Goal: Information Seeking & Learning: Learn about a topic

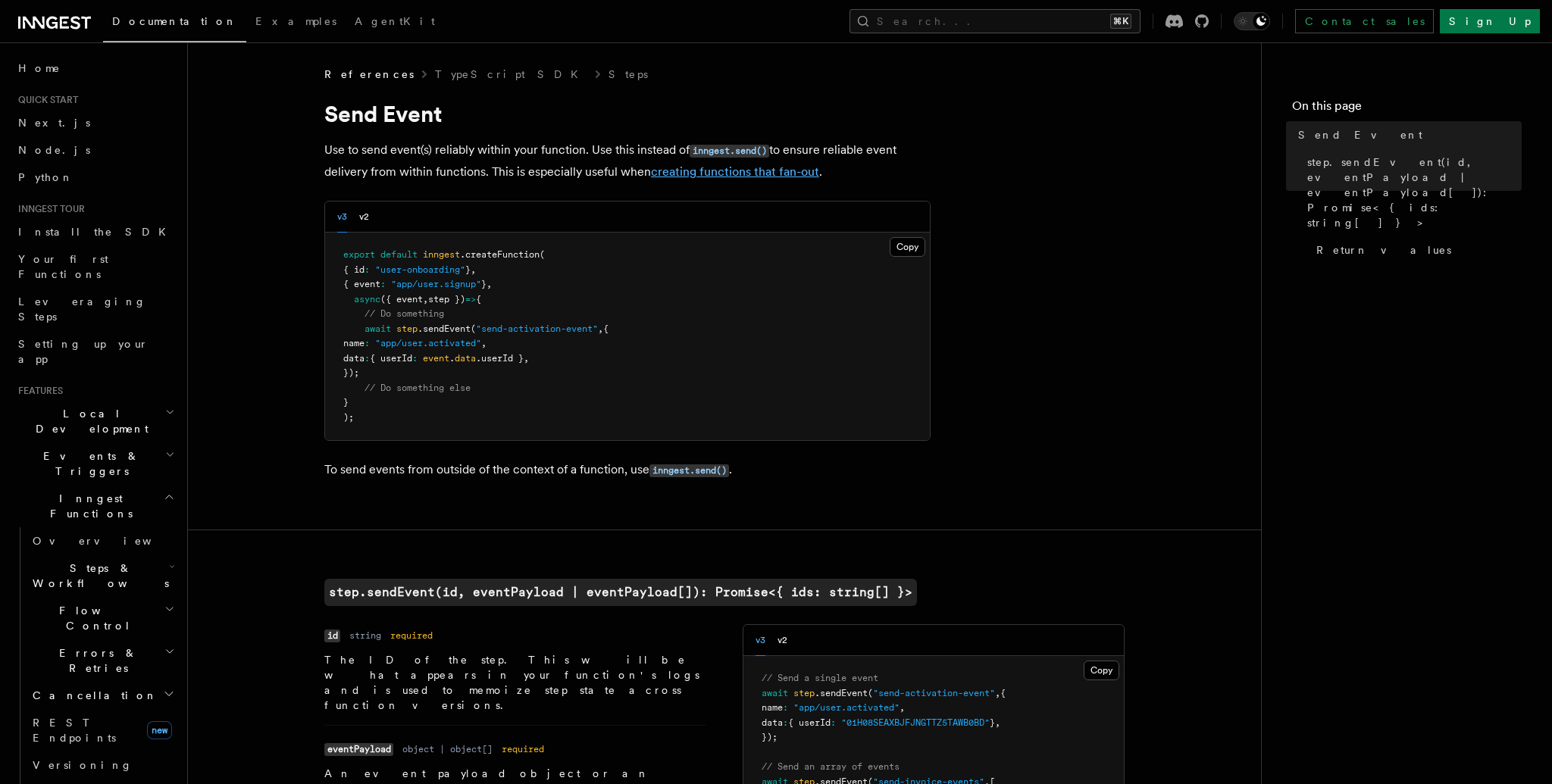
click at [678, 173] on link "creating functions that fan-out" at bounding box center [735, 172] width 168 height 14
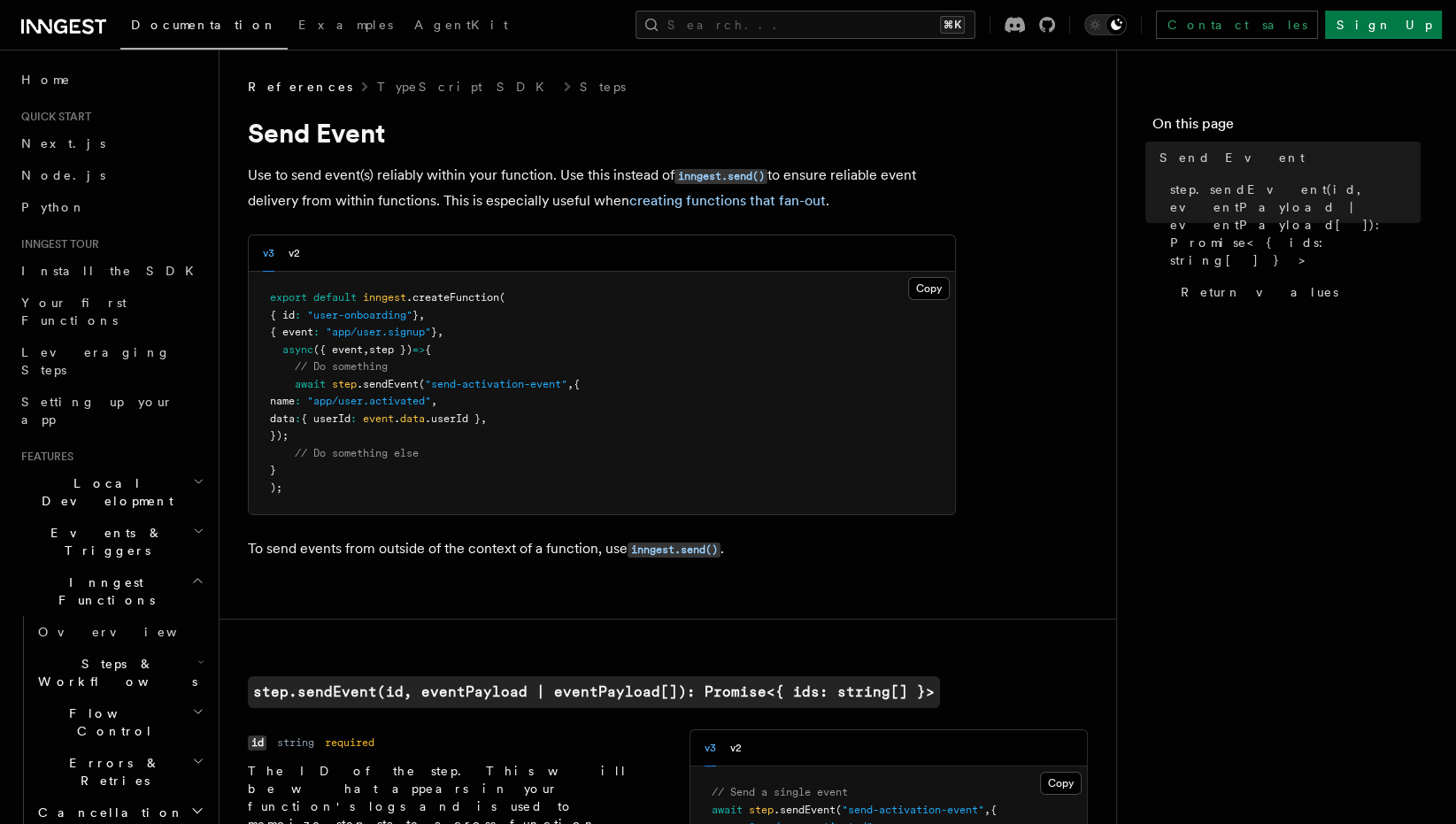
click at [532, 132] on h1 "Send Event" at bounding box center [602, 133] width 708 height 32
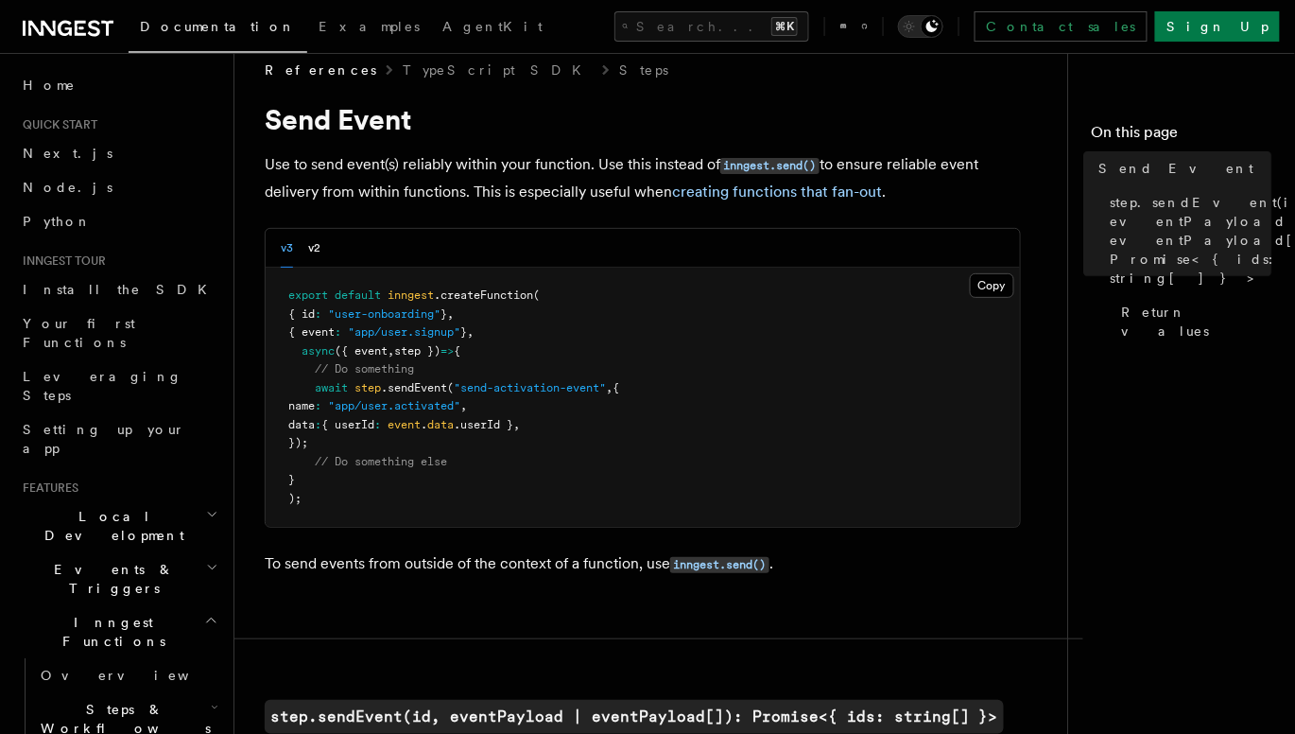
scroll to position [8, 0]
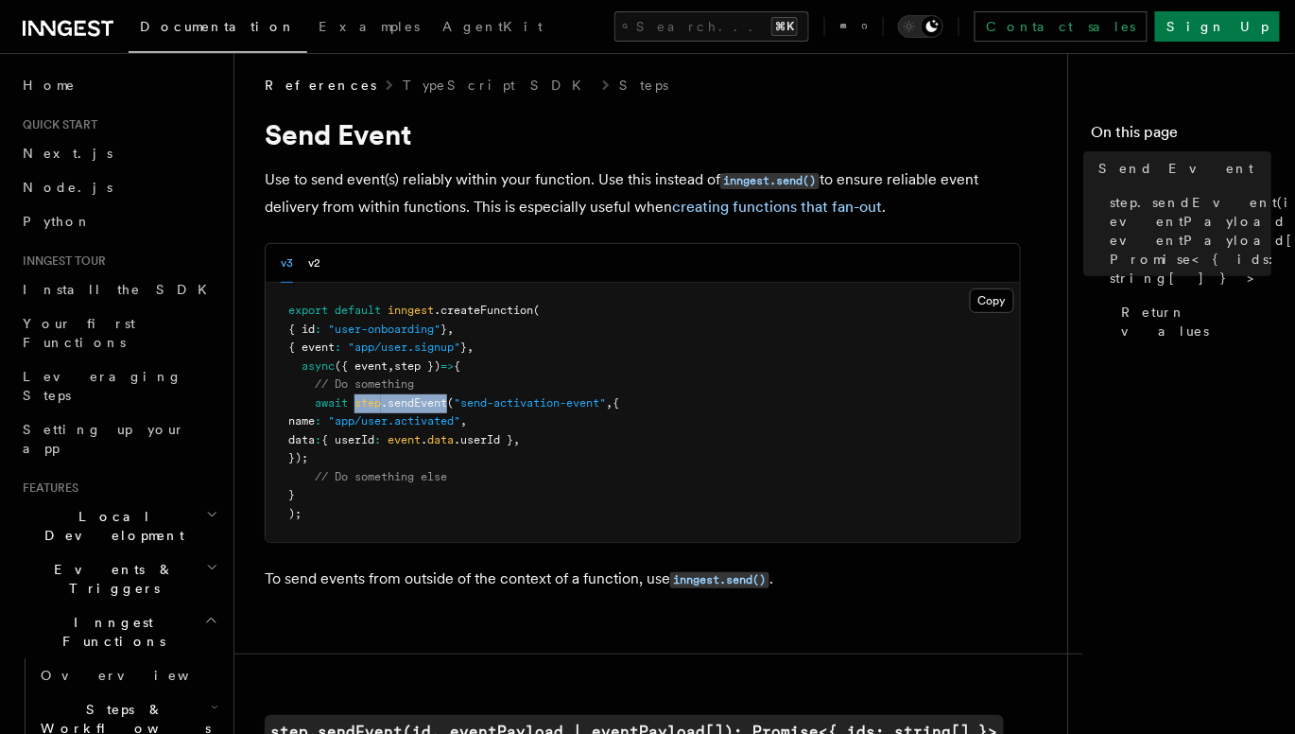
drag, startPoint x: 355, startPoint y: 404, endPoint x: 452, endPoint y: 401, distance: 96.5
click at [452, 401] on span "await step .sendEvent ( "send-activation-event" , {" at bounding box center [453, 402] width 331 height 13
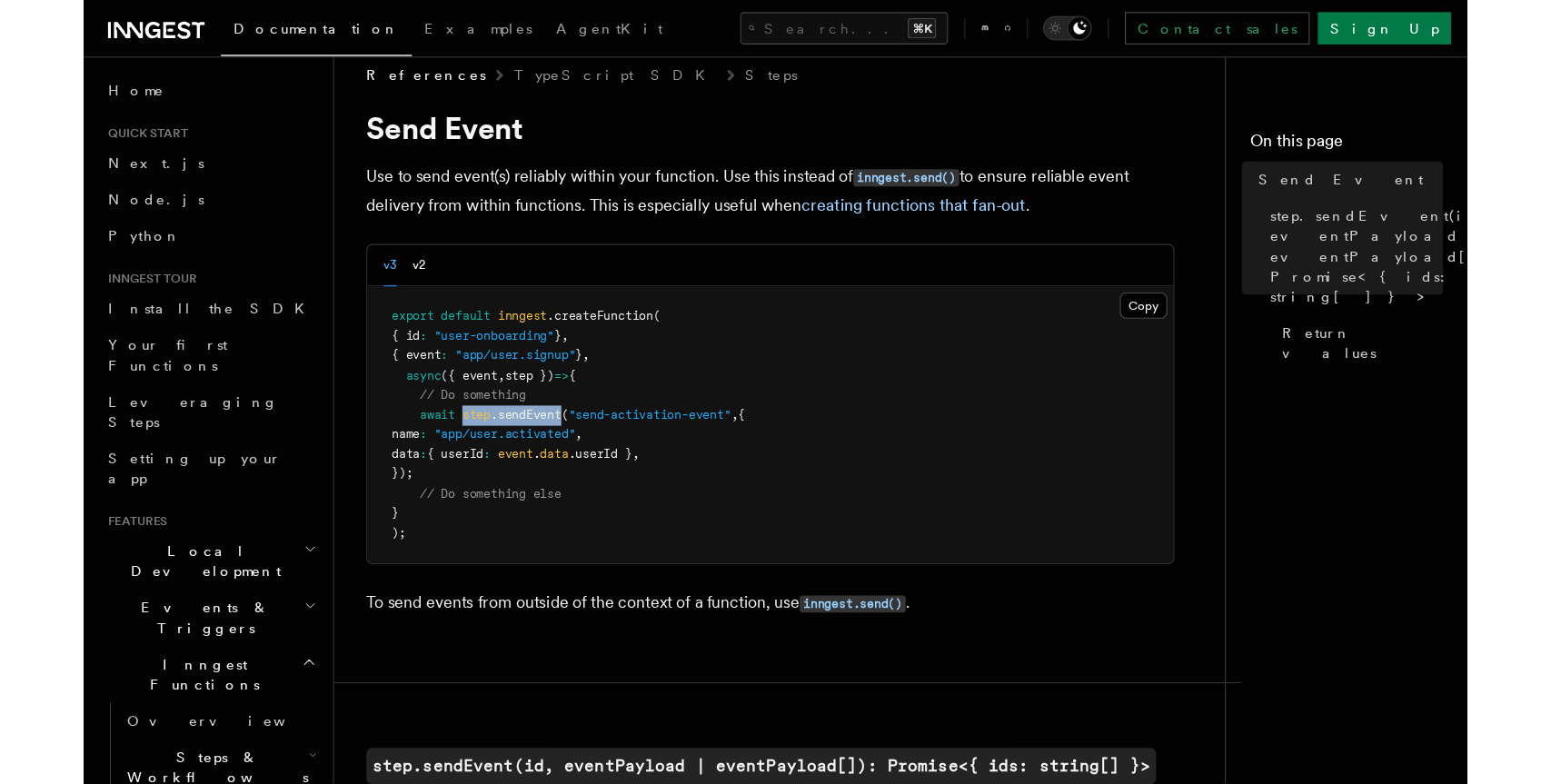
scroll to position [27, 0]
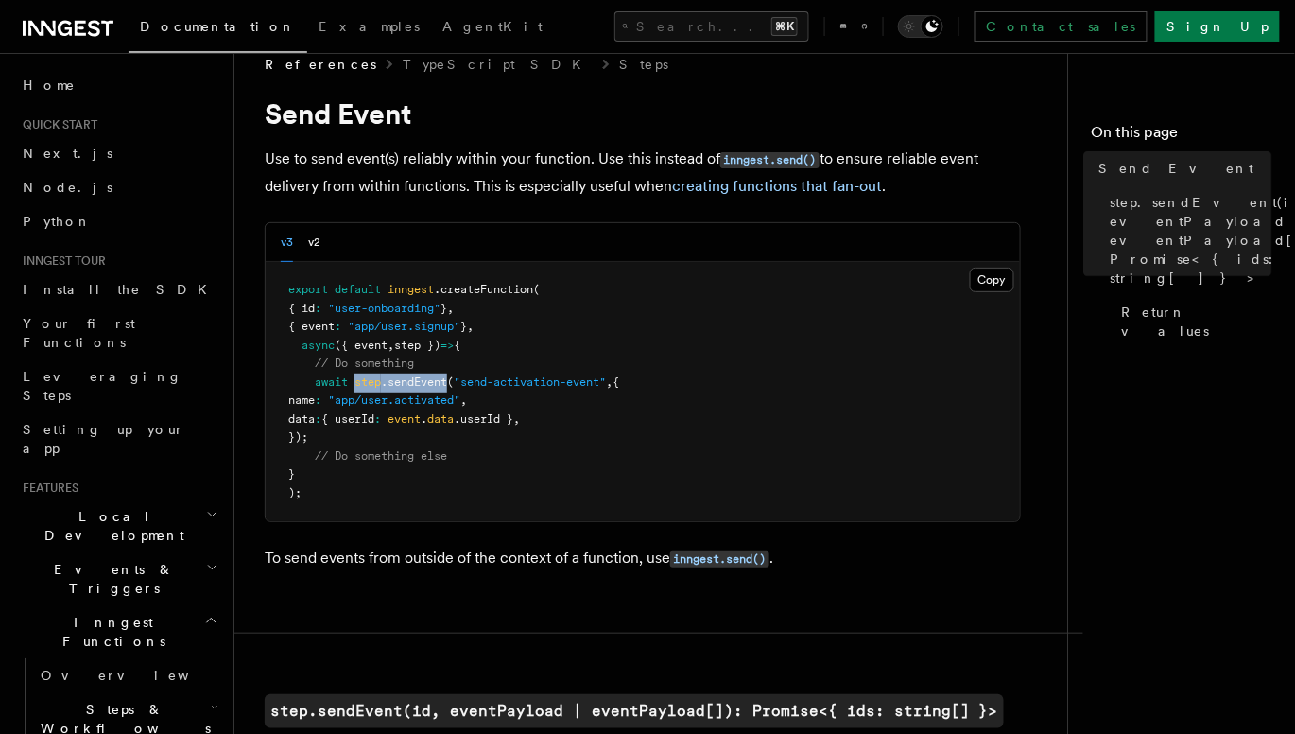
drag, startPoint x: 314, startPoint y: 384, endPoint x: 348, endPoint y: 441, distance: 67.0
click at [348, 441] on pre "export default inngest .createFunction ( { id : "user-onboarding" } , { event :…" at bounding box center [643, 391] width 754 height 259
click at [351, 387] on span at bounding box center [351, 381] width 7 height 13
drag, startPoint x: 354, startPoint y: 387, endPoint x: 452, endPoint y: 383, distance: 98.4
click at [452, 382] on span "await step .sendEvent ( "send-activation-event" , {" at bounding box center [453, 381] width 331 height 13
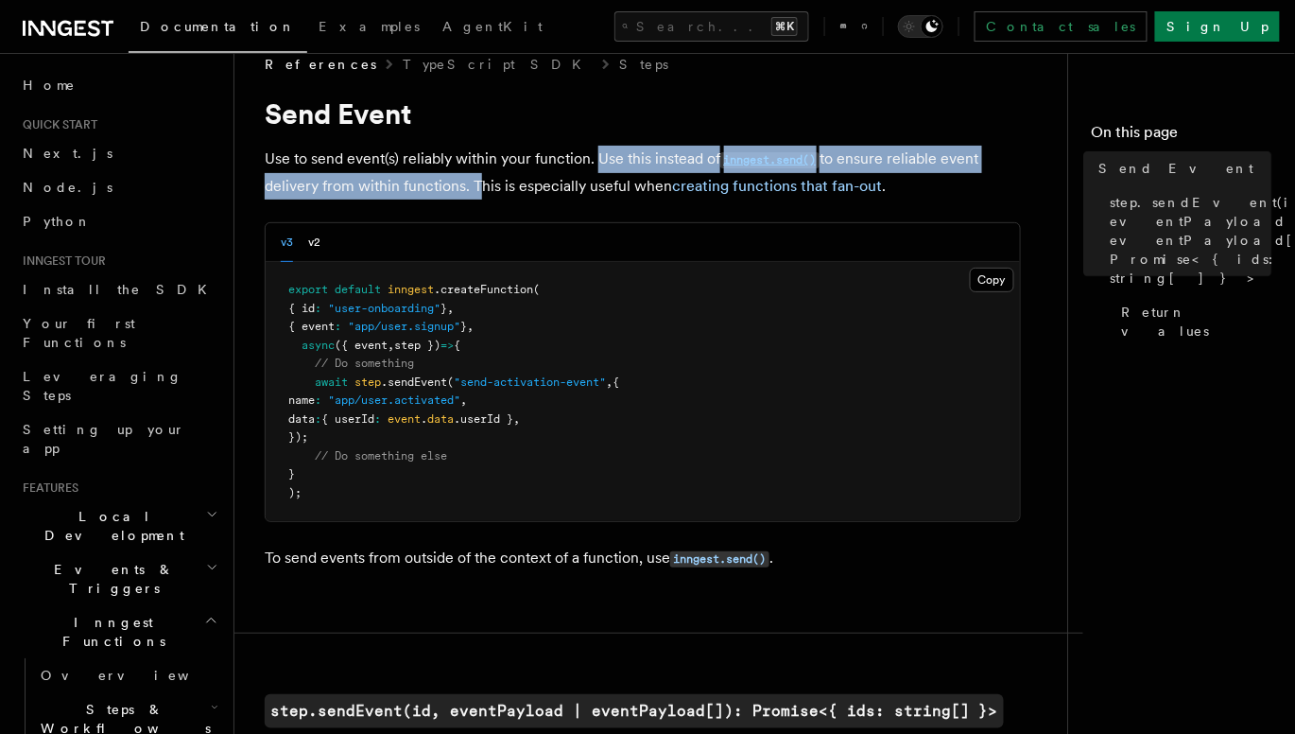
drag, startPoint x: 595, startPoint y: 156, endPoint x: 476, endPoint y: 186, distance: 122.0
click at [468, 195] on p "Use to send event(s) reliably within your function. Use this instead of inngest…" at bounding box center [643, 173] width 756 height 54
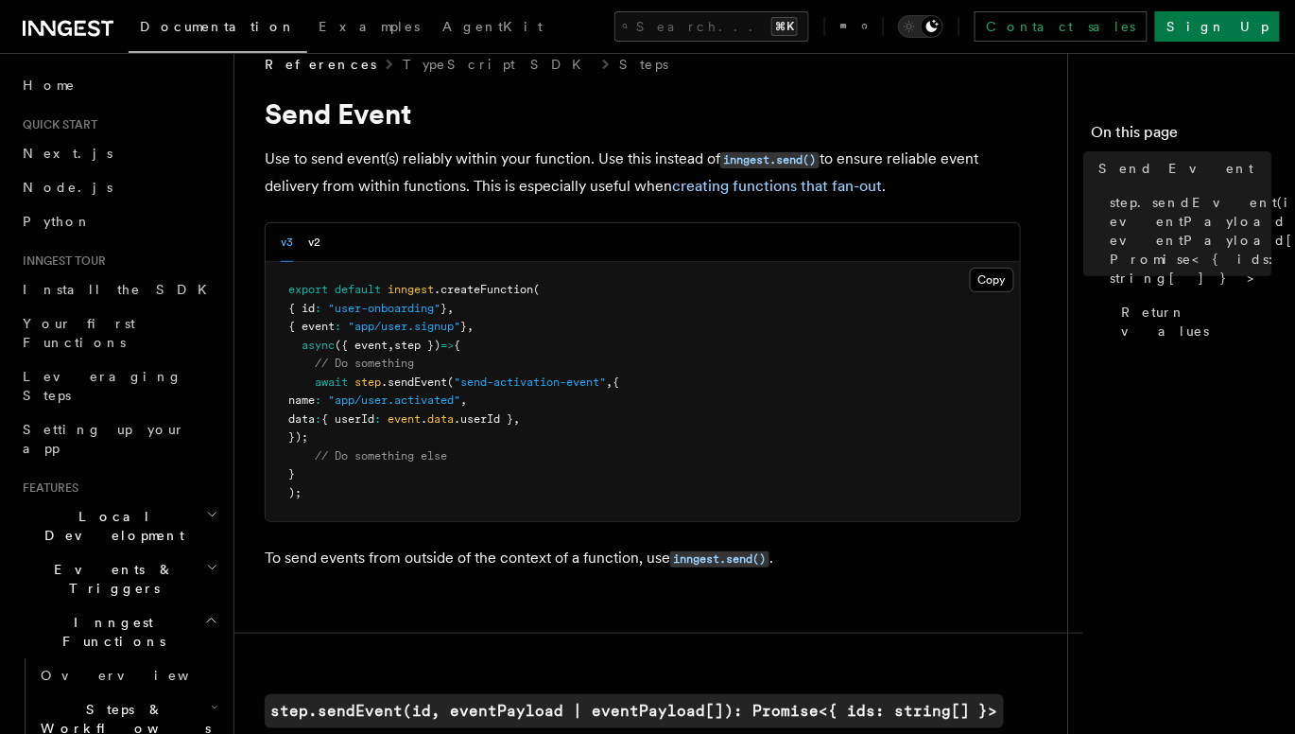
click at [946, 115] on h1 "Send Event" at bounding box center [643, 113] width 756 height 34
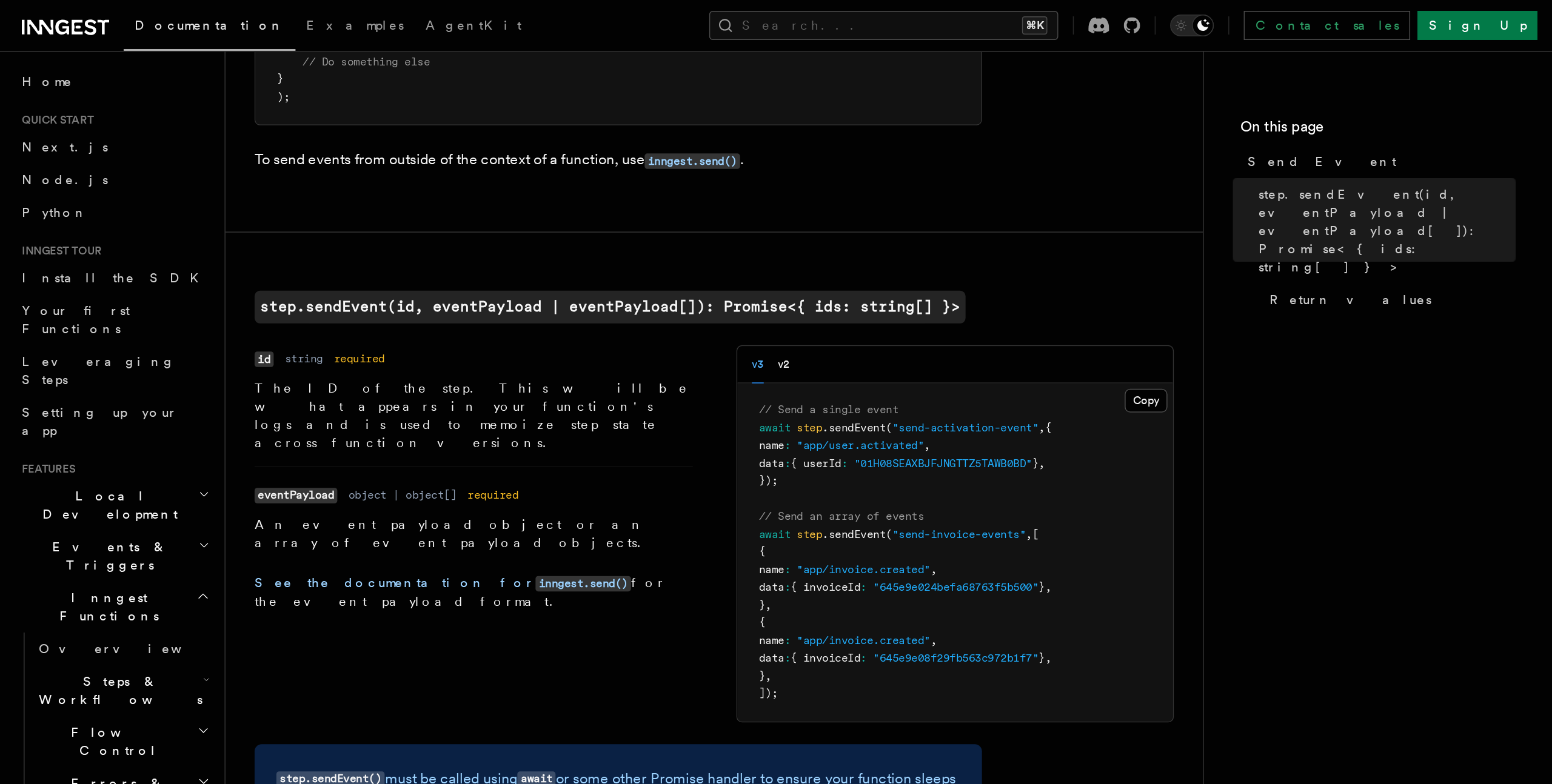
scroll to position [15, 0]
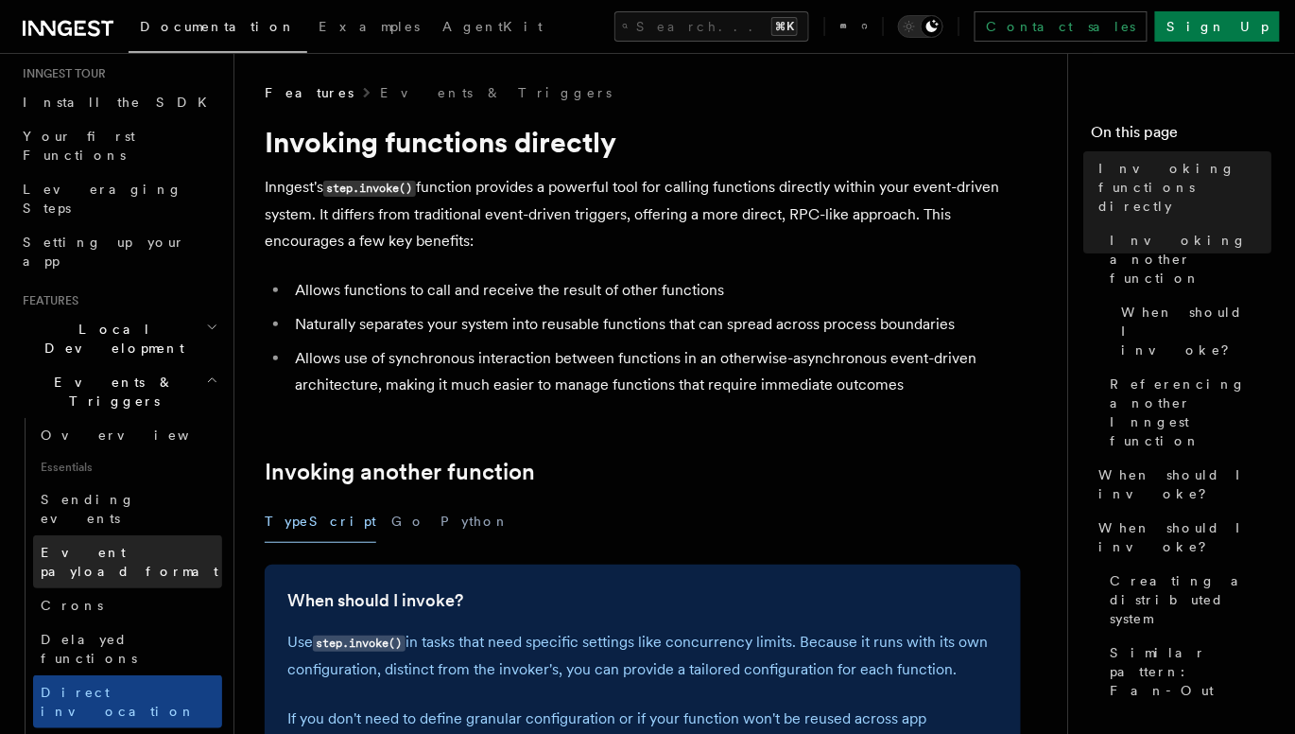
scroll to position [189, 0]
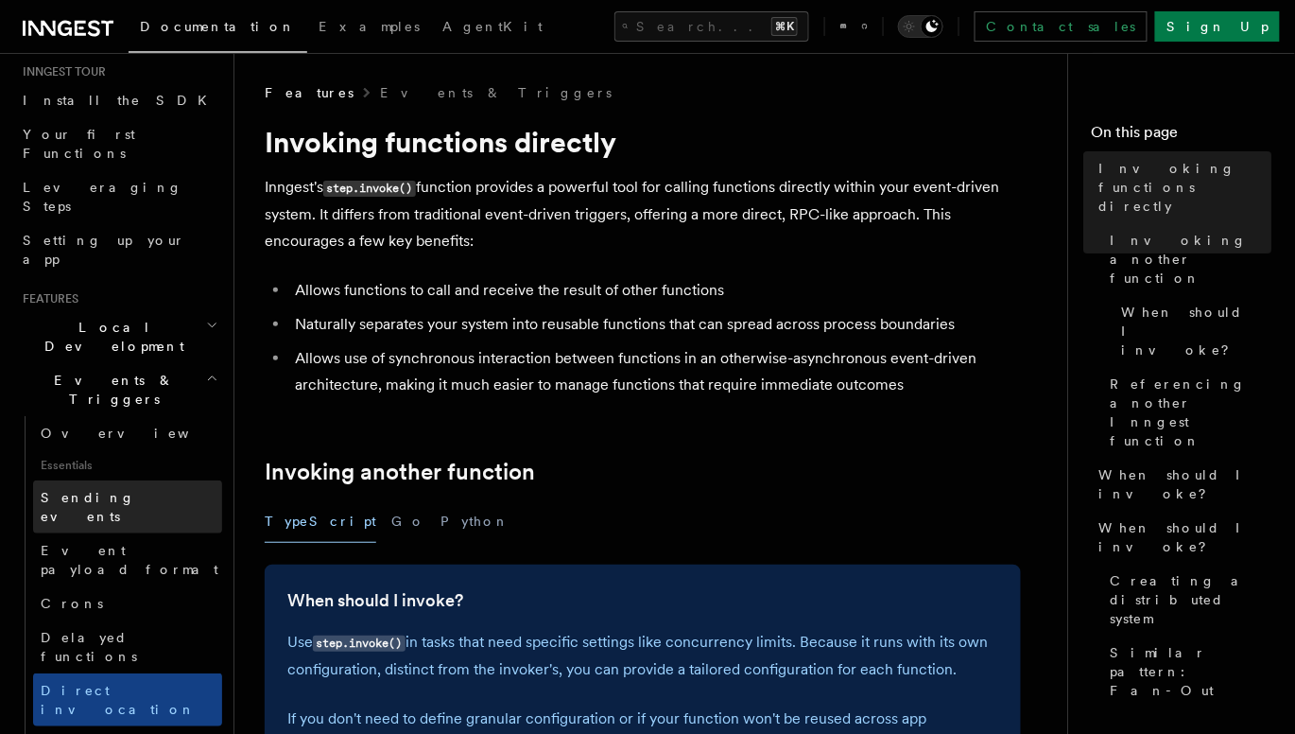
click at [115, 480] on link "Sending events" at bounding box center [127, 506] width 189 height 53
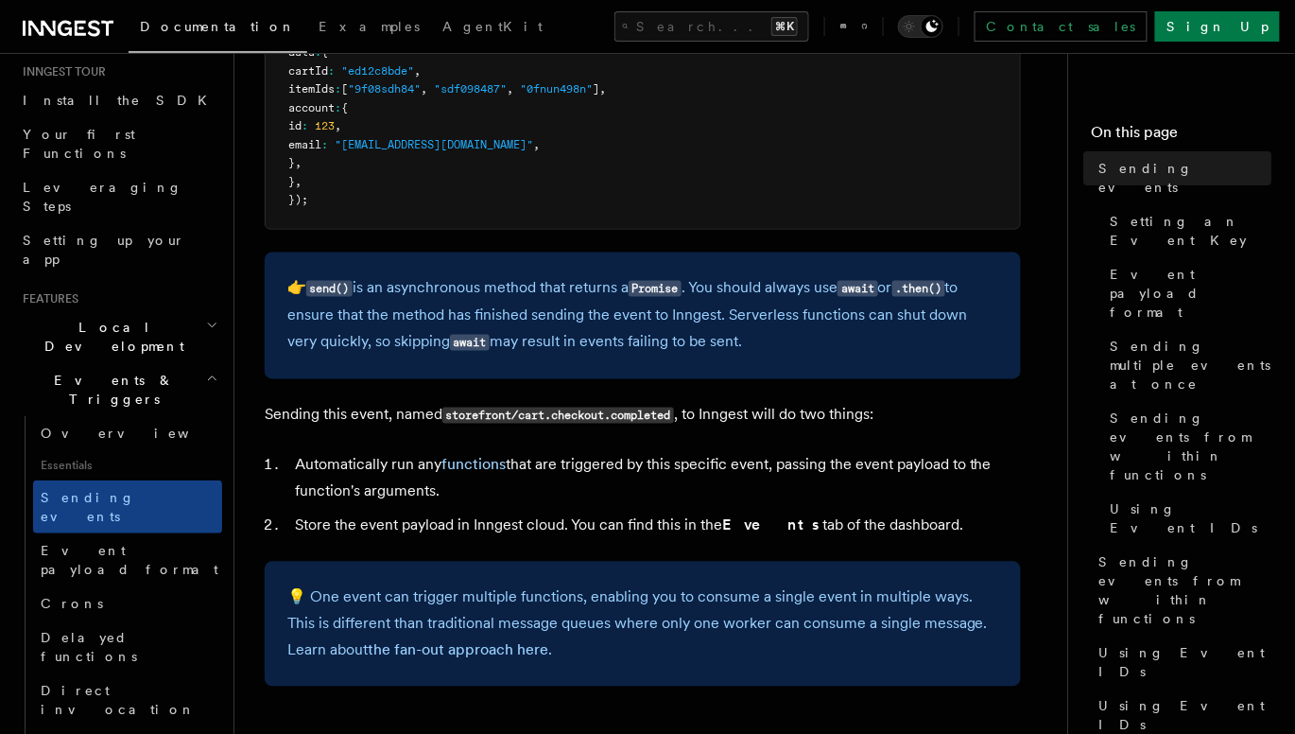
scroll to position [772, 0]
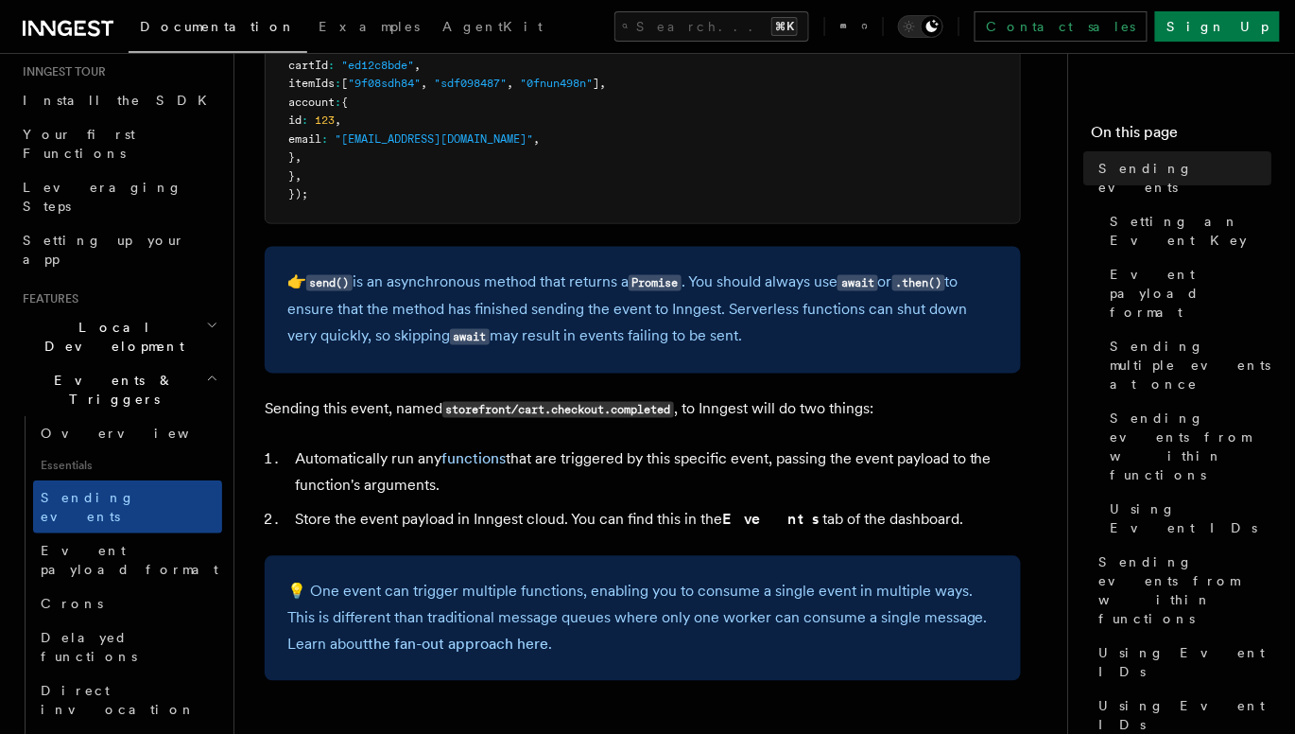
drag, startPoint x: 287, startPoint y: 460, endPoint x: 500, endPoint y: 489, distance: 214.6
click at [500, 489] on li "Automatically run any functions that are triggered by this specific event, pass…" at bounding box center [655, 472] width 732 height 53
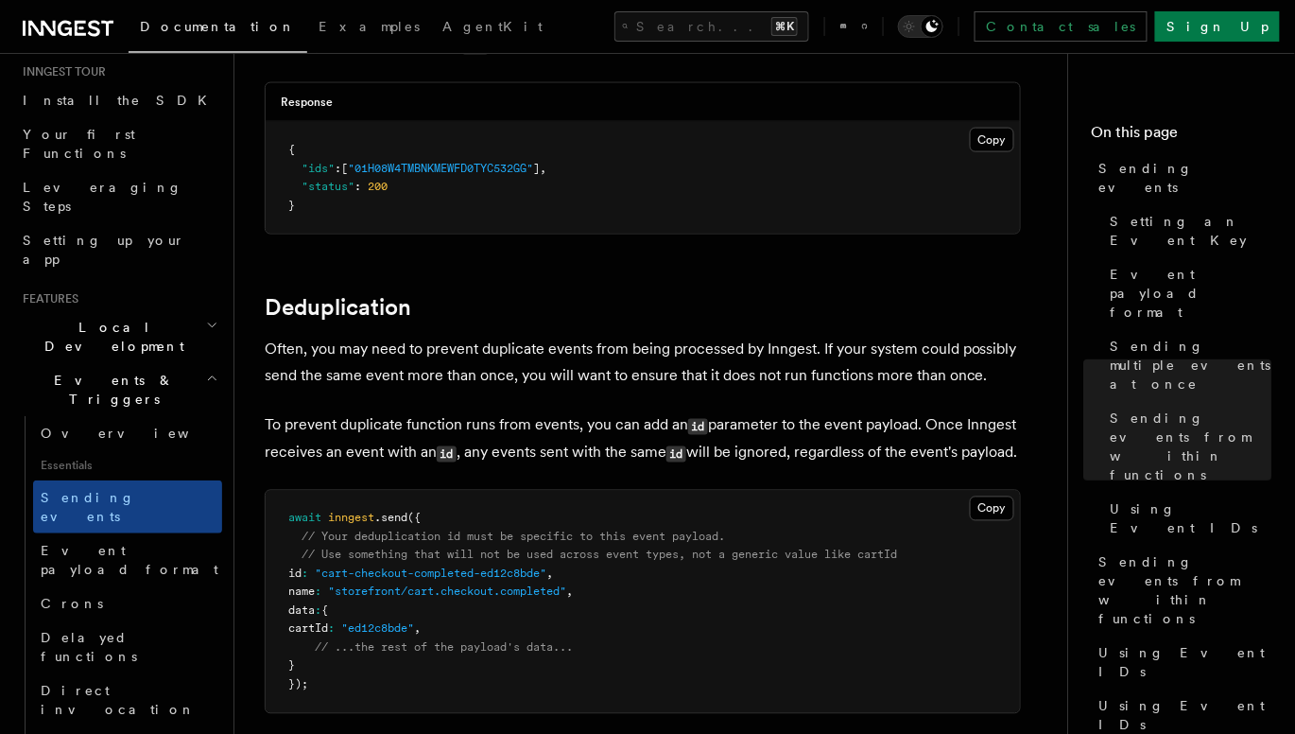
scroll to position [4707, 0]
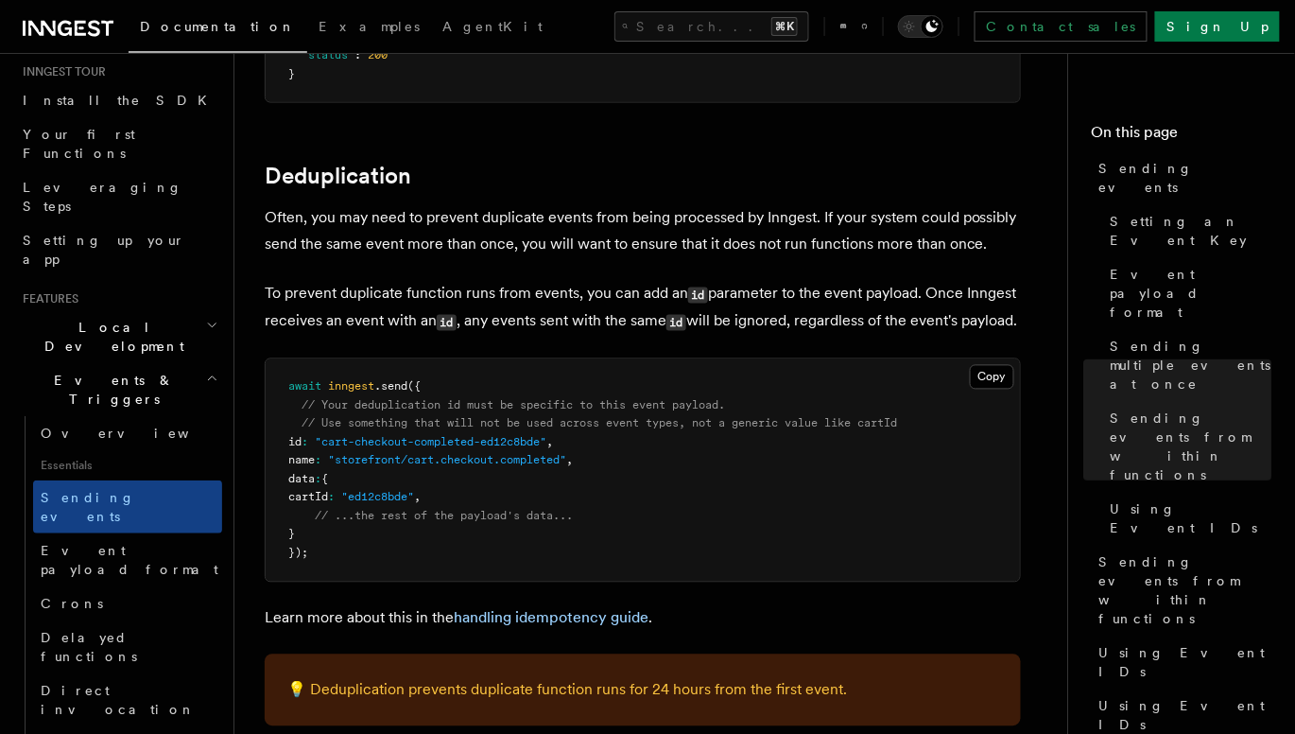
drag, startPoint x: 263, startPoint y: 195, endPoint x: 386, endPoint y: 340, distance: 190.5
click at [386, 336] on p "To prevent duplicate function runs from events, you can add an id parameter to …" at bounding box center [643, 308] width 756 height 55
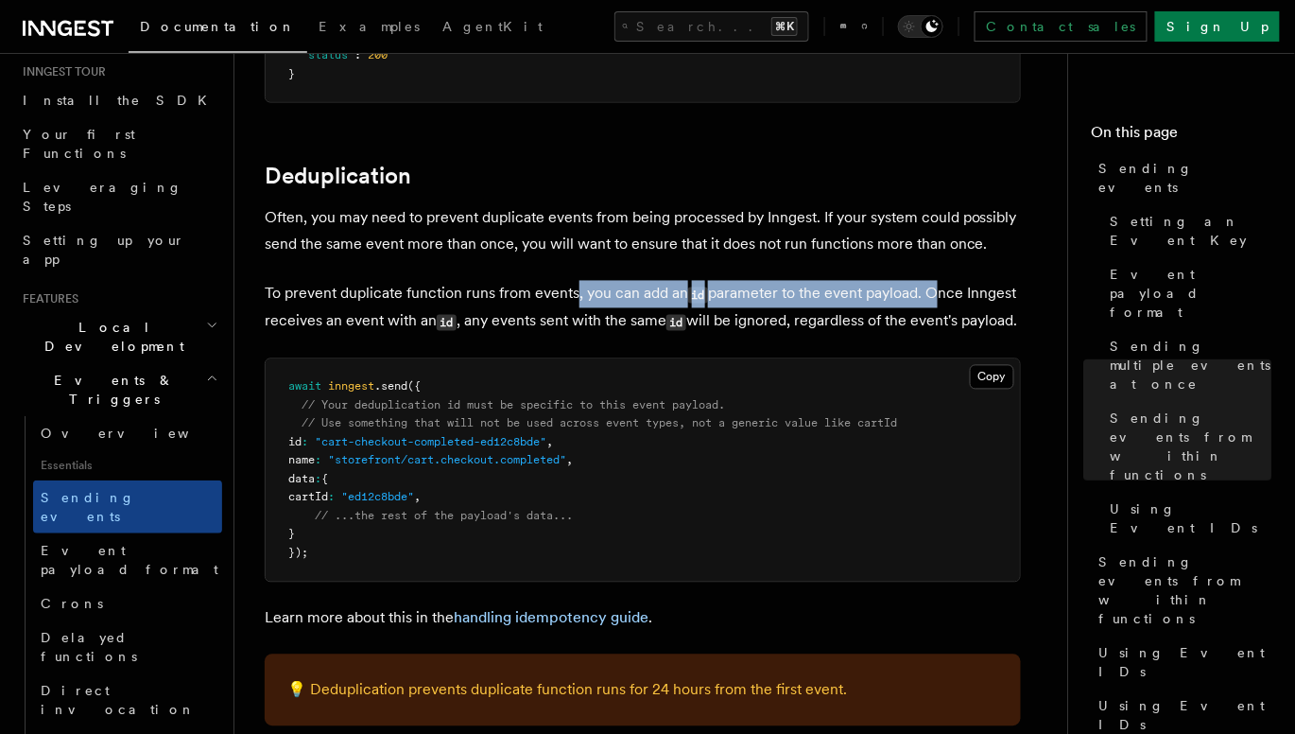
drag, startPoint x: 578, startPoint y: 280, endPoint x: 934, endPoint y: 287, distance: 356.4
click at [934, 287] on p "To prevent duplicate function runs from events, you can add an id parameter to …" at bounding box center [643, 308] width 756 height 55
drag, startPoint x: 471, startPoint y: 308, endPoint x: 475, endPoint y: 344, distance: 36.1
click at [475, 336] on p "To prevent duplicate function runs from events, you can add an id parameter to …" at bounding box center [643, 308] width 756 height 55
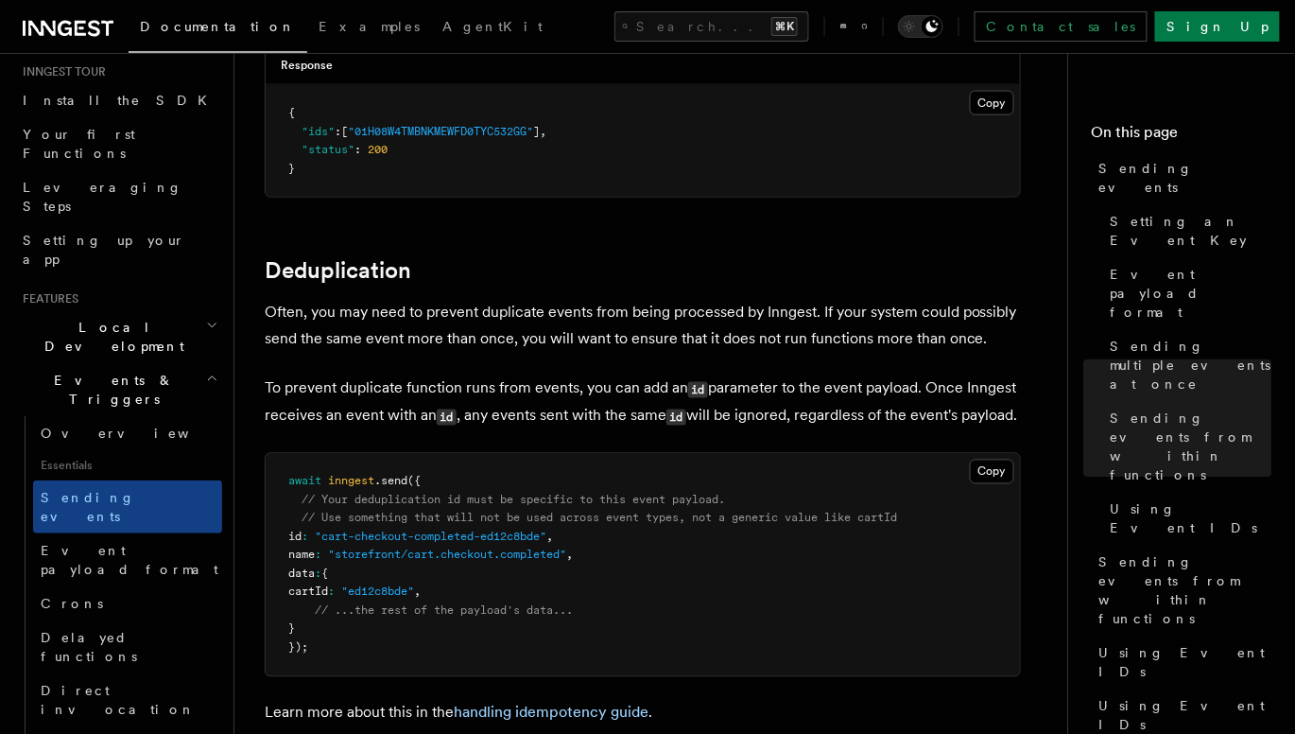
scroll to position [4589, 0]
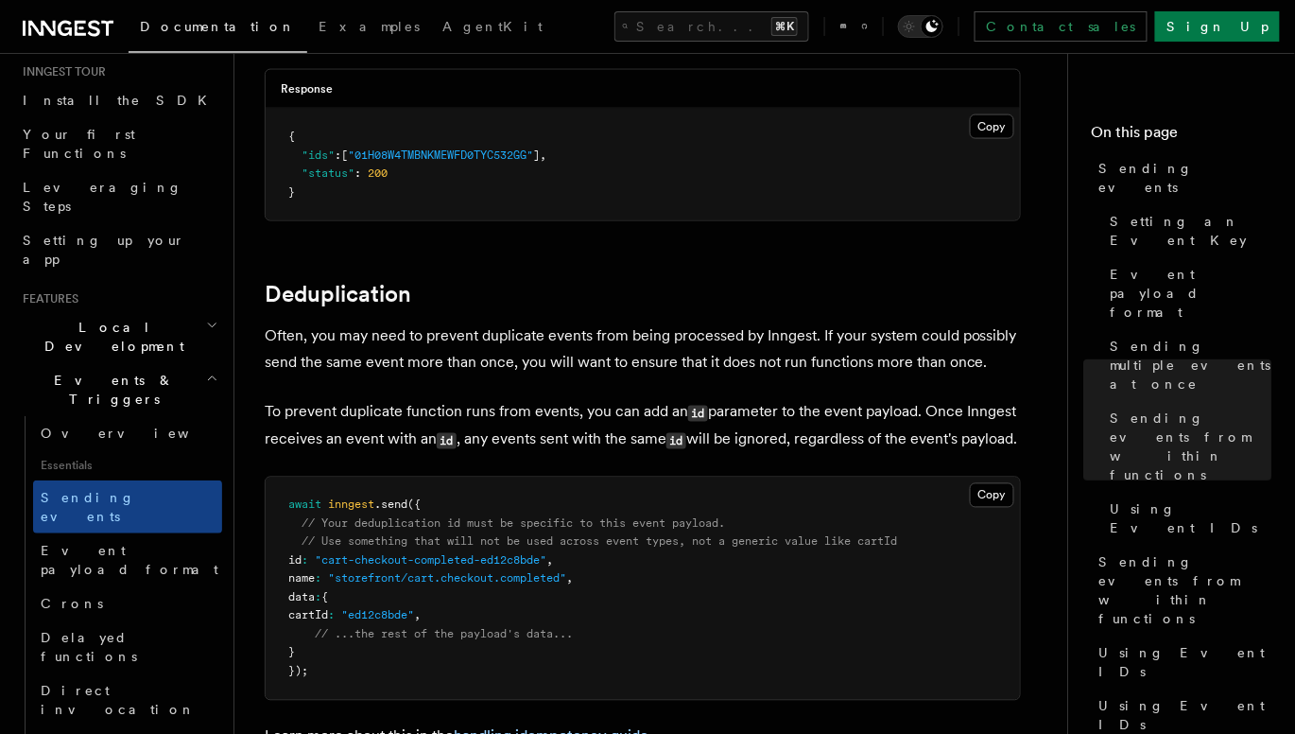
click at [475, 344] on p "Often, you may need to prevent duplicate events from being processed by Inngest…" at bounding box center [643, 349] width 756 height 53
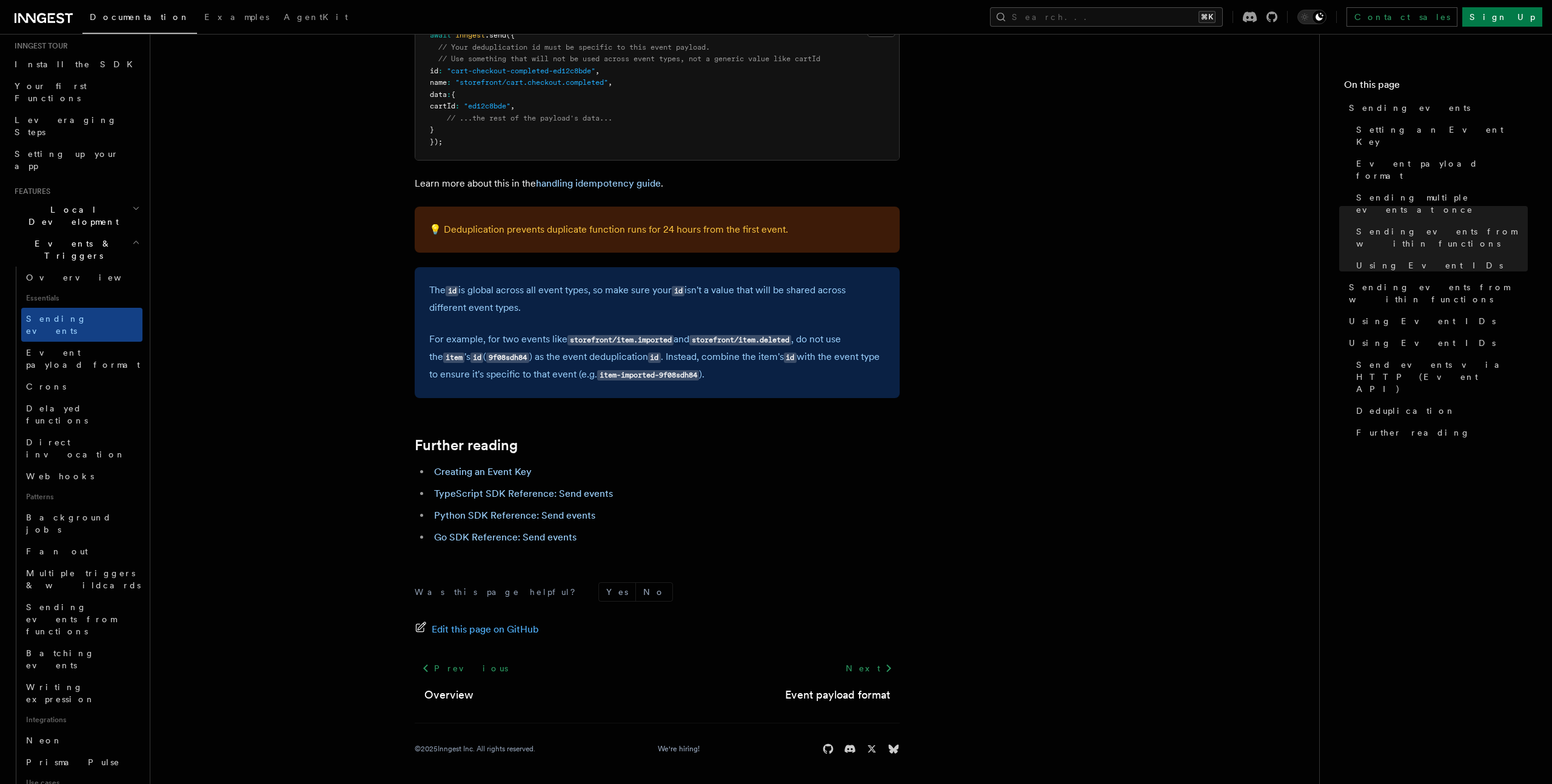
scroll to position [31, 0]
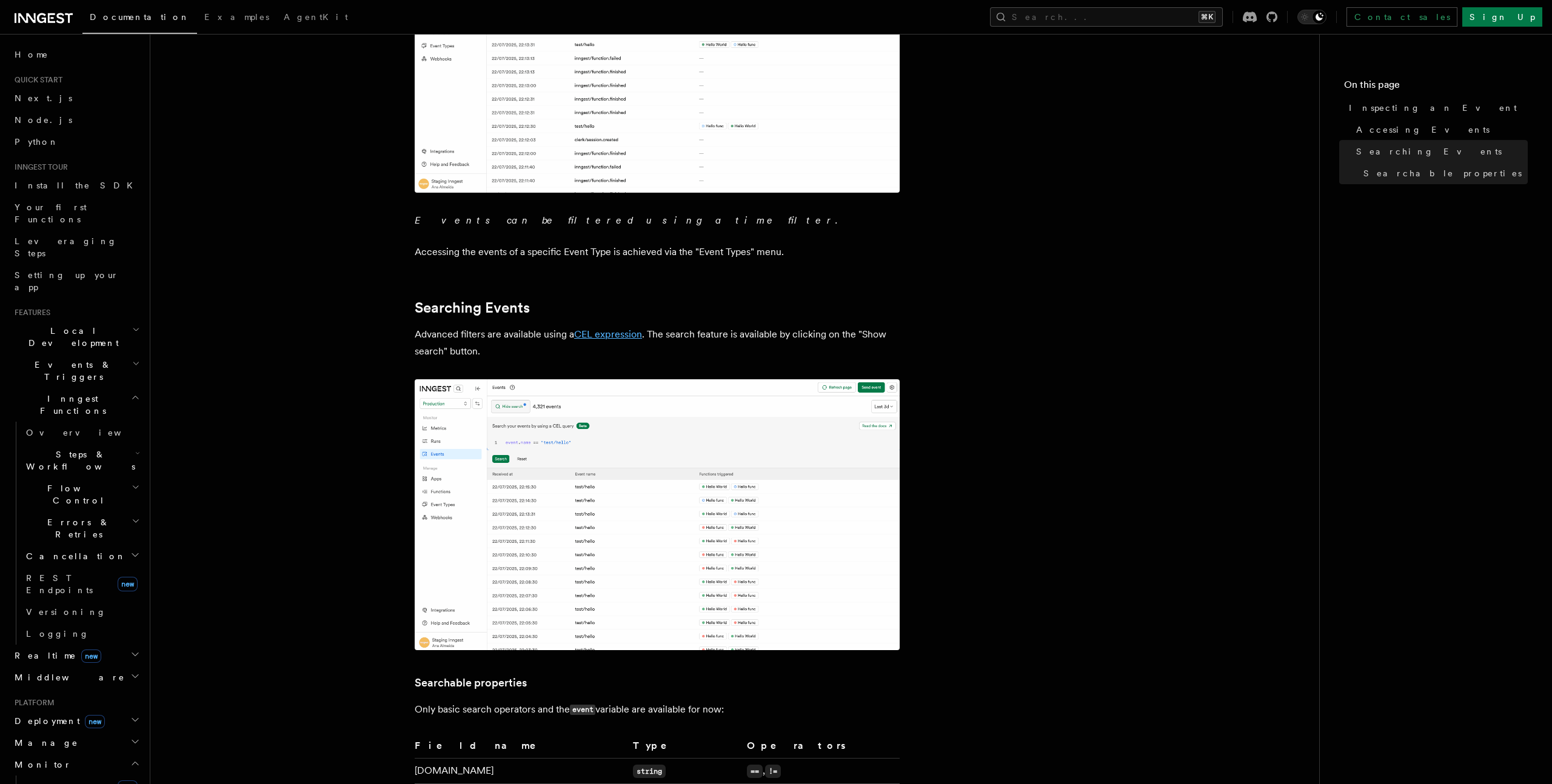
scroll to position [190, 0]
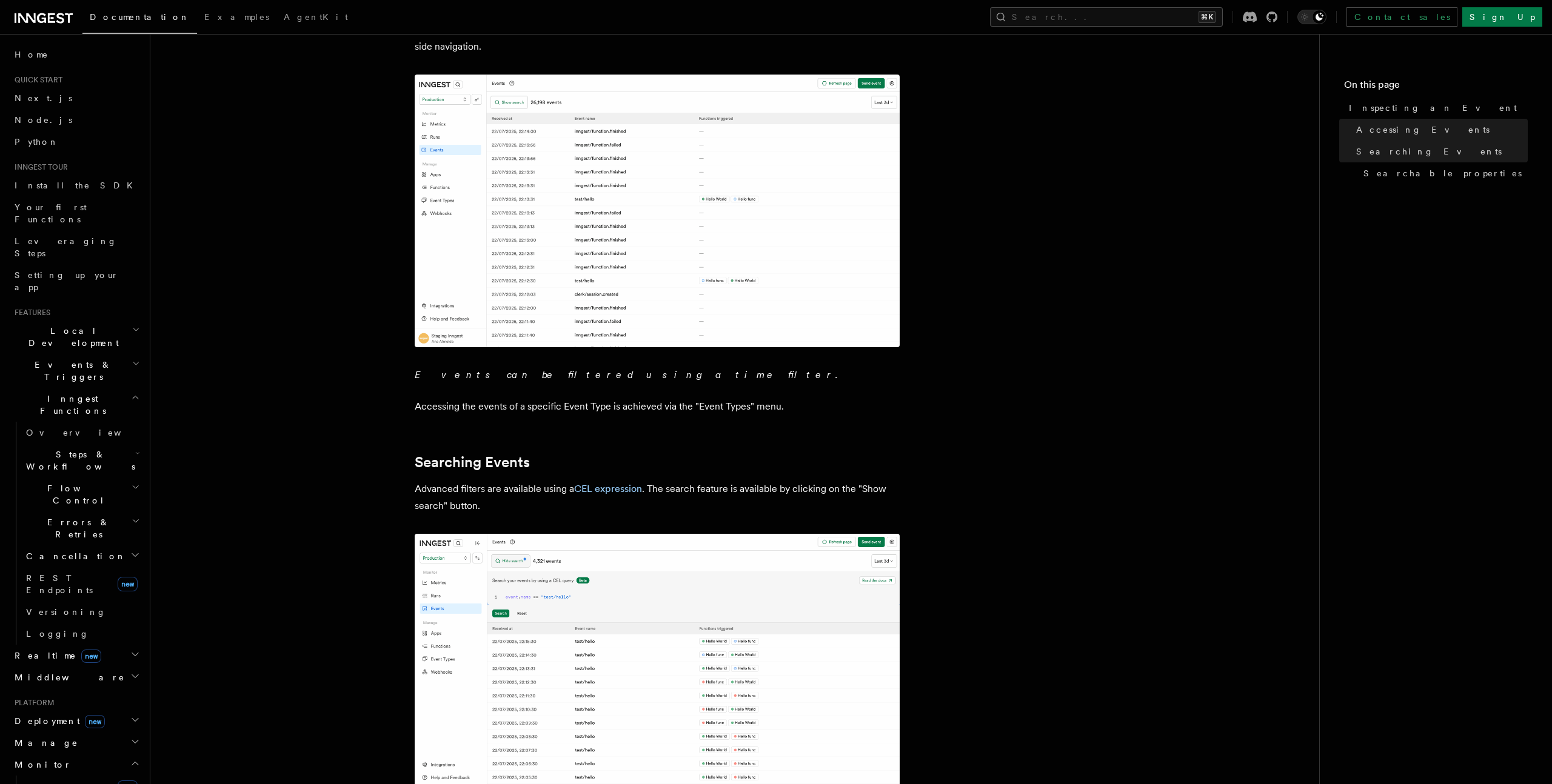
click at [601, 481] on p "Advanced filters are available using a CEL expression . The search feature is a…" at bounding box center [657, 497] width 485 height 34
click at [601, 484] on link "CEL expression" at bounding box center [608, 488] width 68 height 12
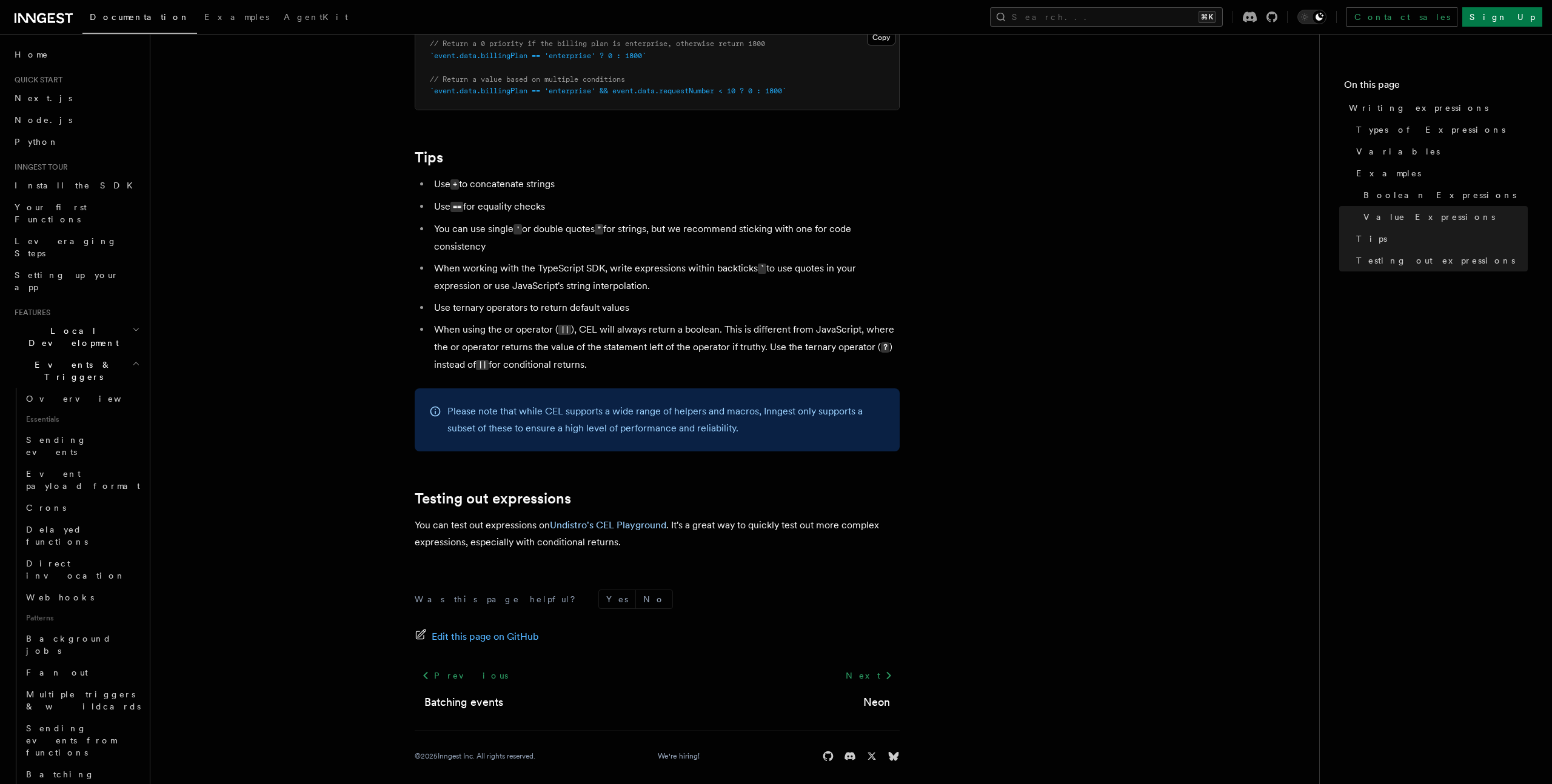
scroll to position [1126, 0]
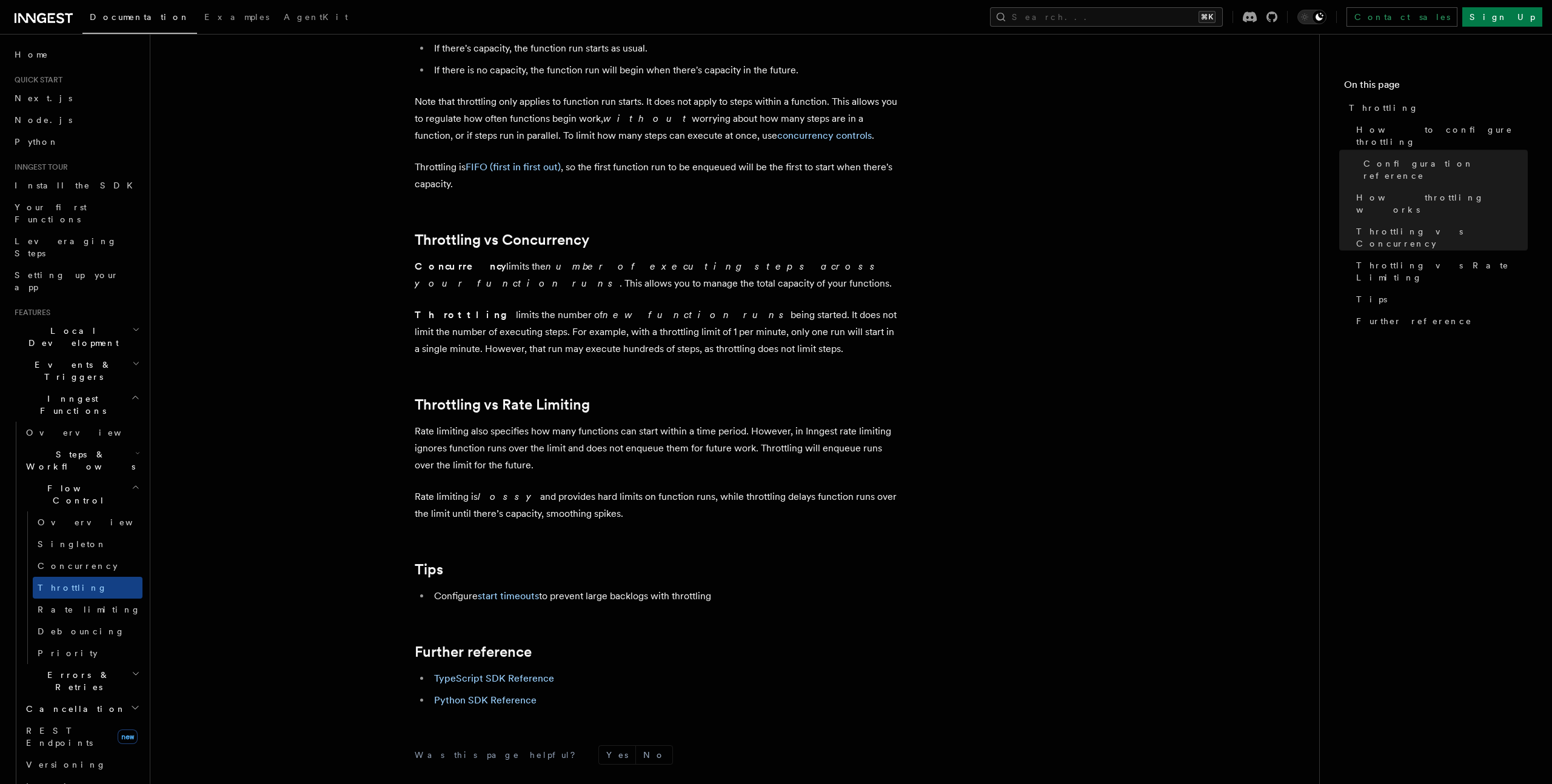
scroll to position [963, 0]
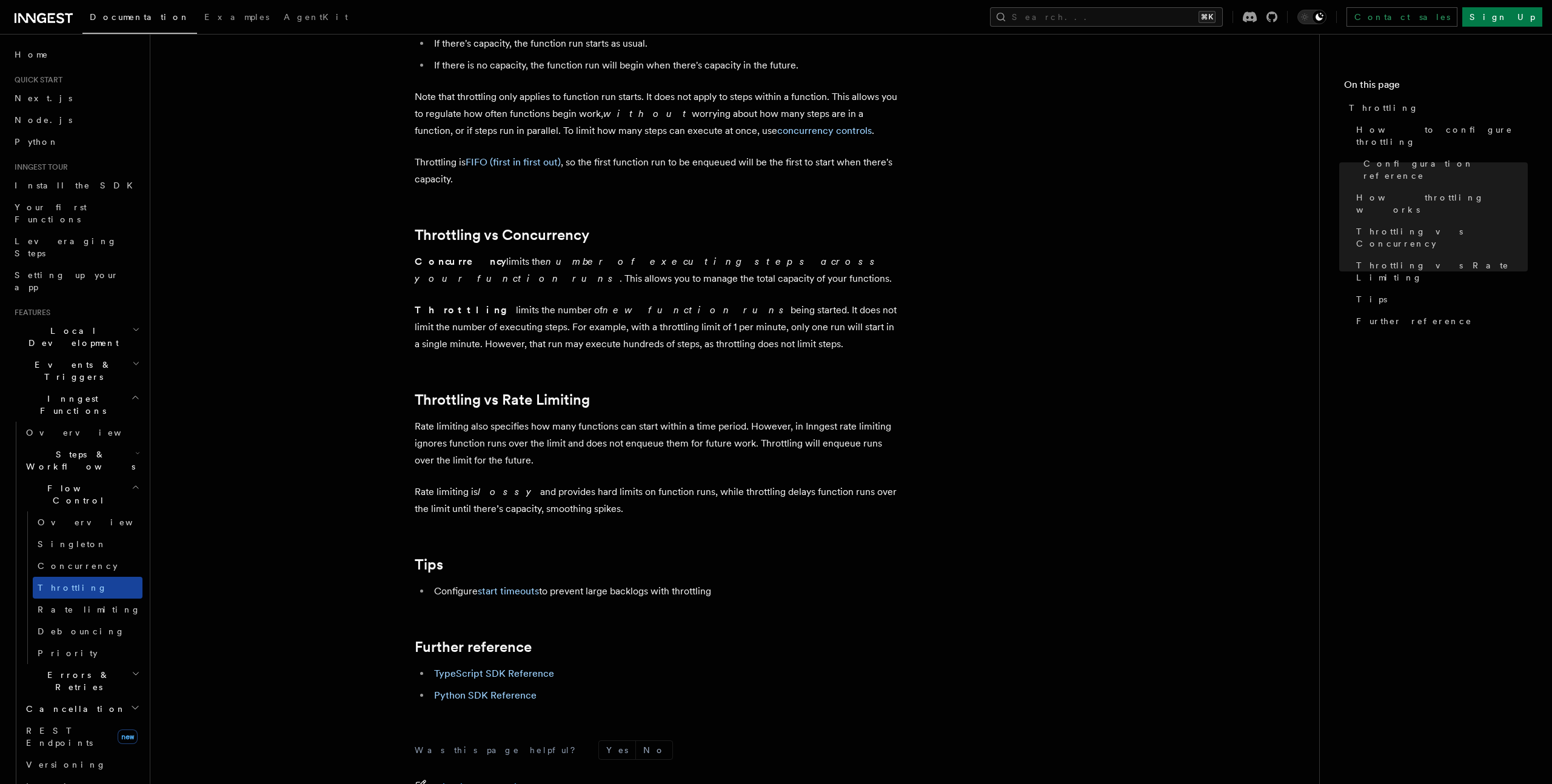
click at [103, 577] on link "Throttling" at bounding box center [87, 588] width 110 height 22
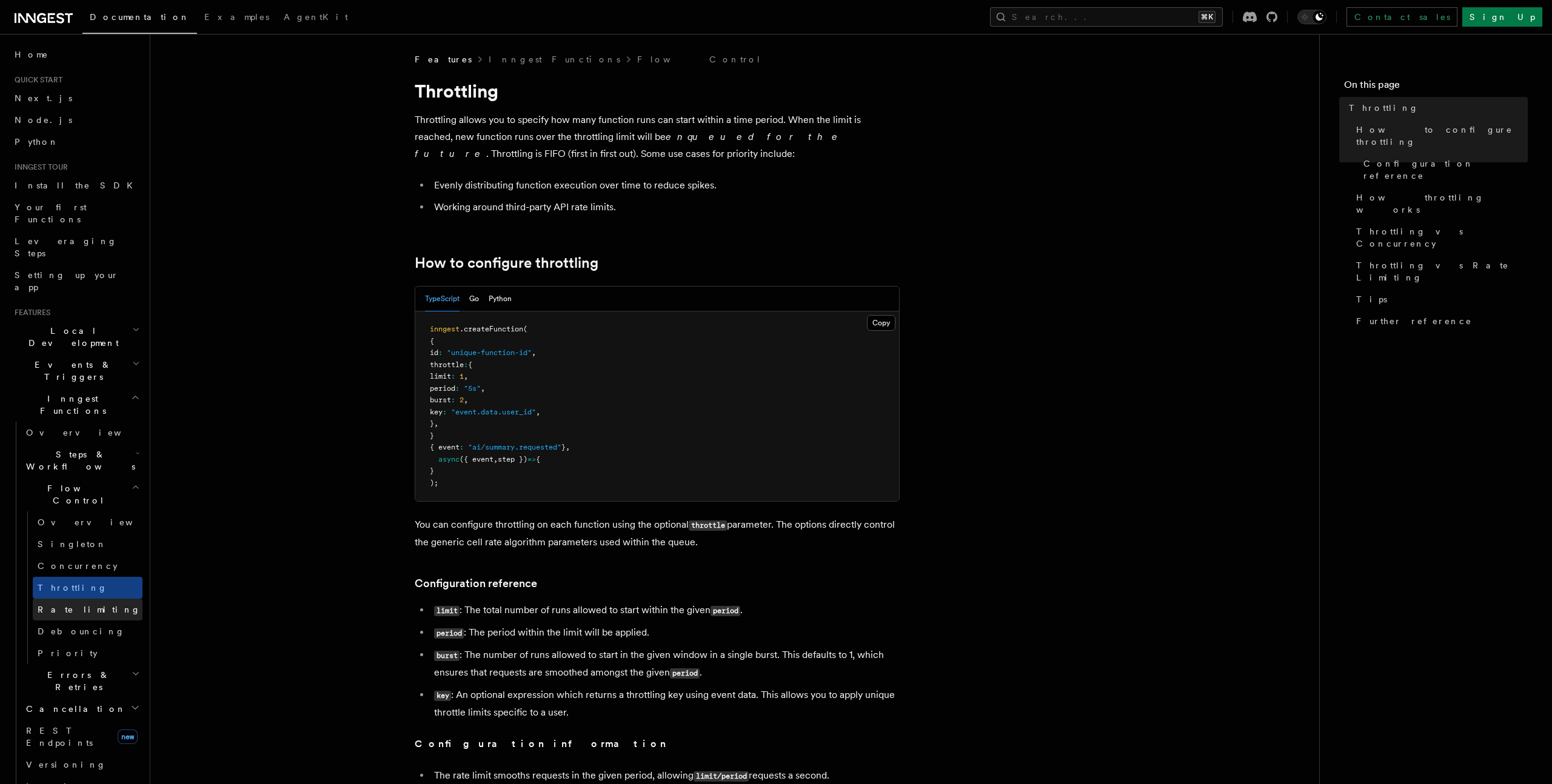
click at [74, 605] on span "Rate limiting" at bounding box center [89, 609] width 103 height 10
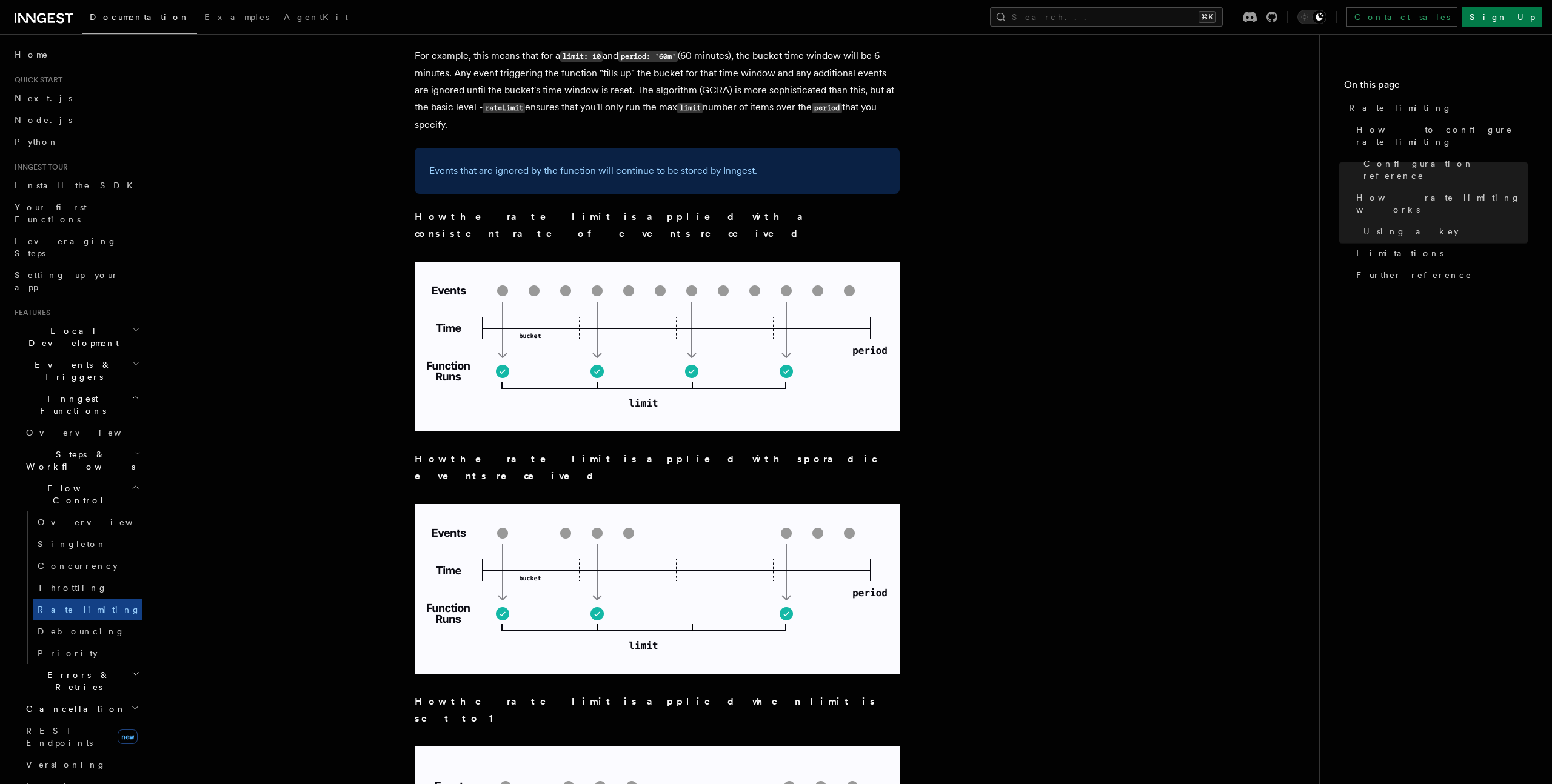
scroll to position [368, 0]
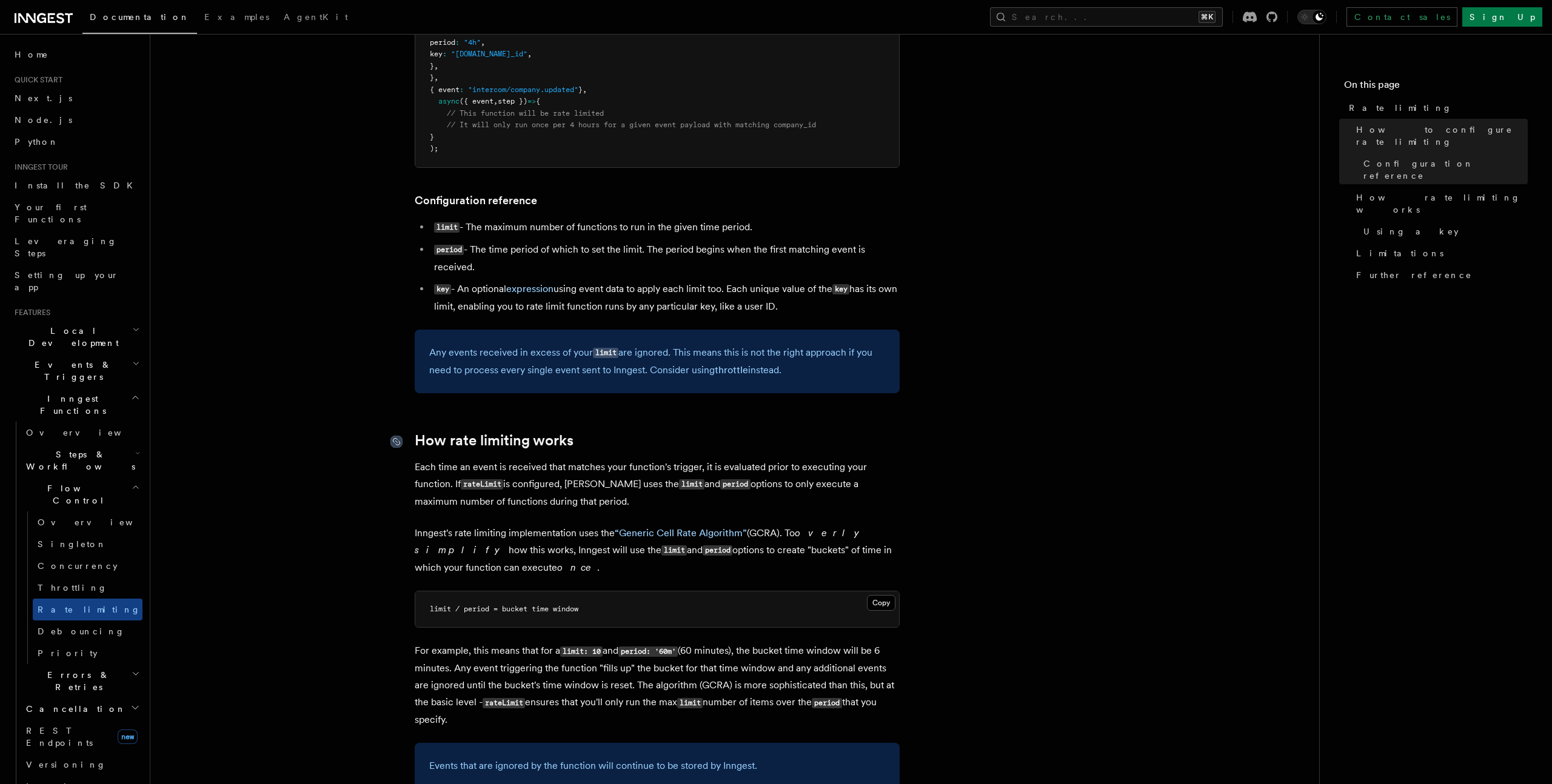
click at [399, 443] on icon at bounding box center [396, 442] width 12 height 12
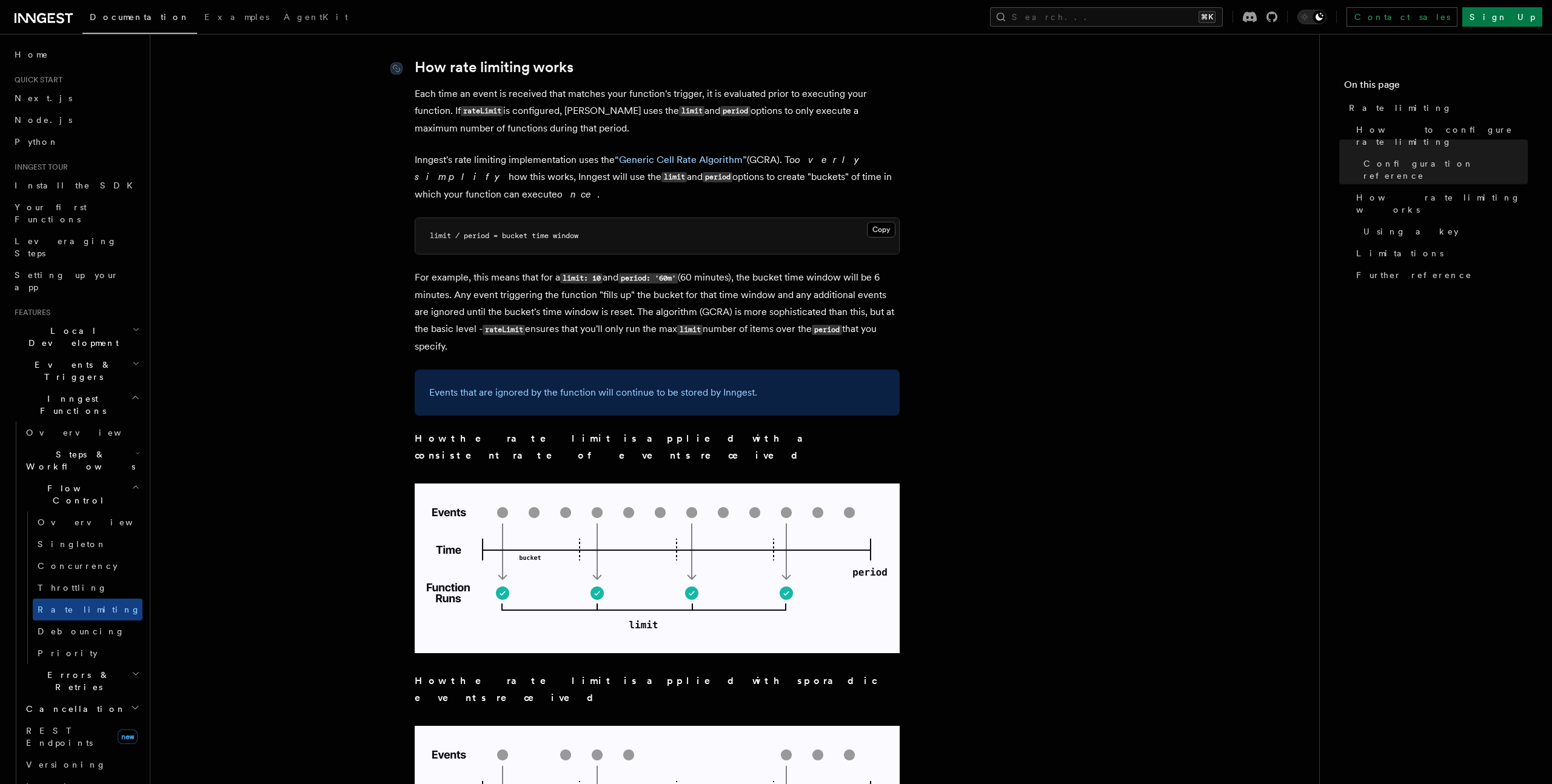
scroll to position [742, 0]
click at [81, 599] on link "Rate limiting" at bounding box center [87, 610] width 110 height 22
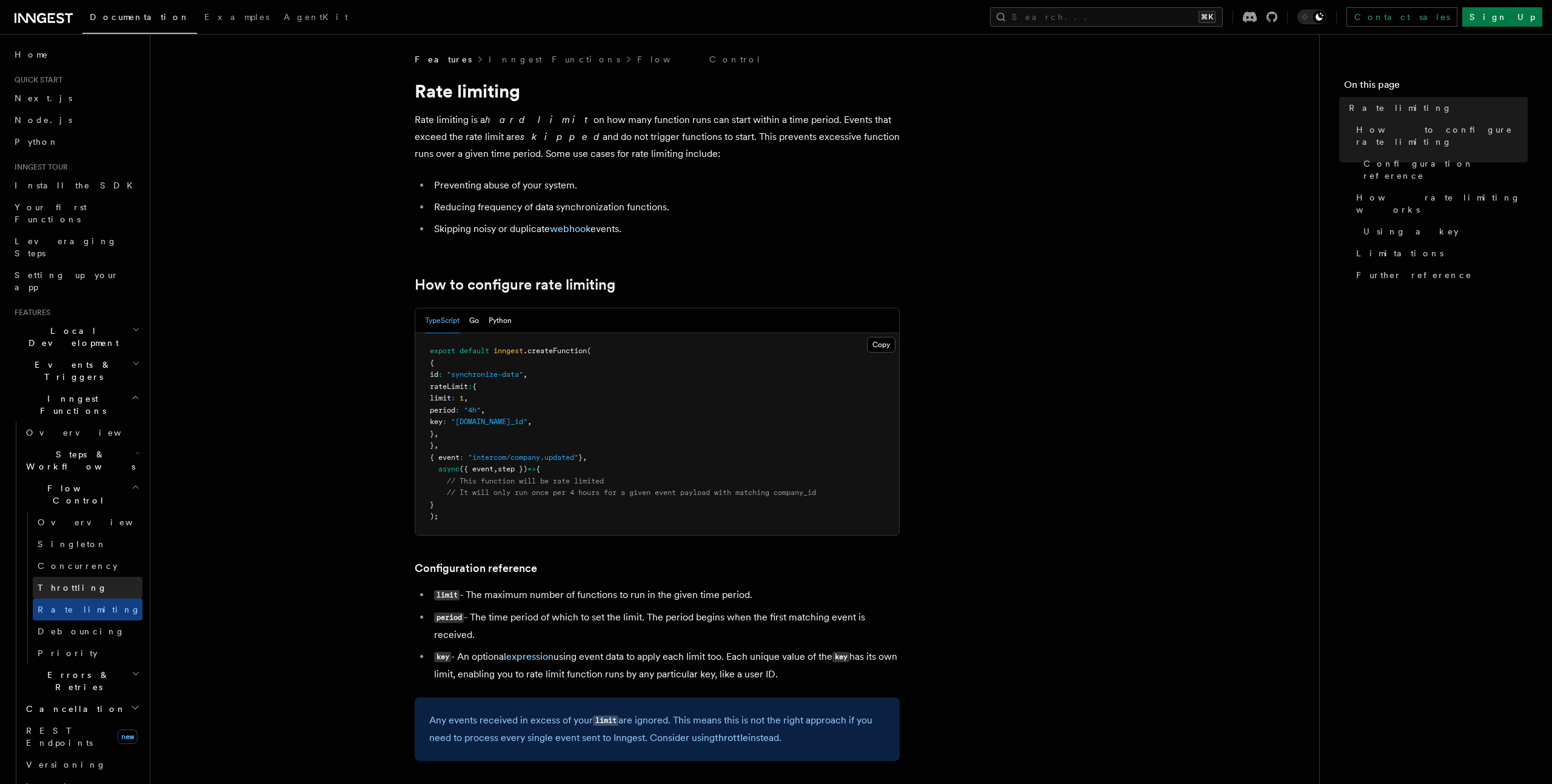
click at [82, 577] on link "Throttling" at bounding box center [87, 588] width 110 height 22
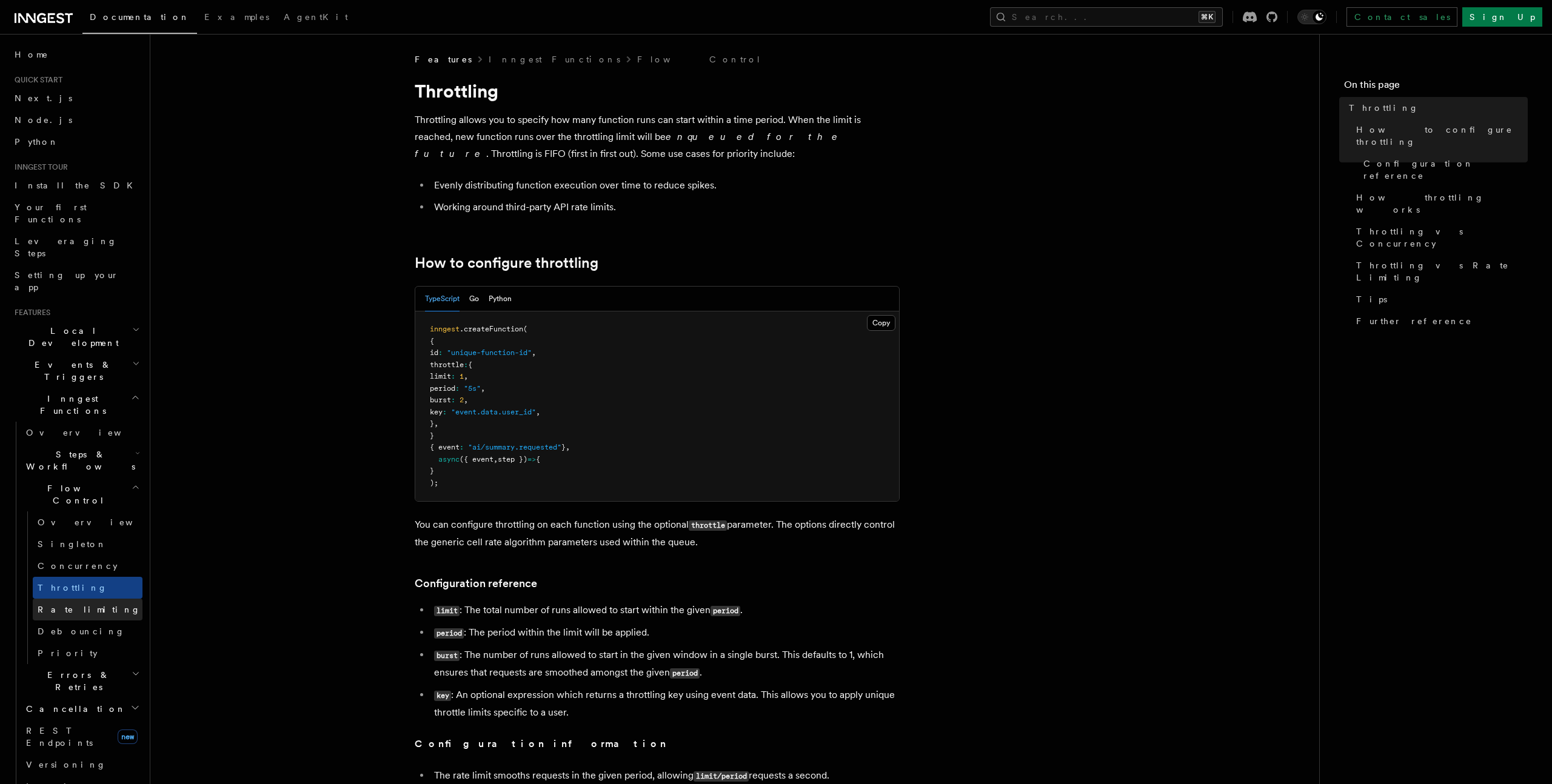
click at [85, 599] on link "Rate limiting" at bounding box center [87, 610] width 110 height 22
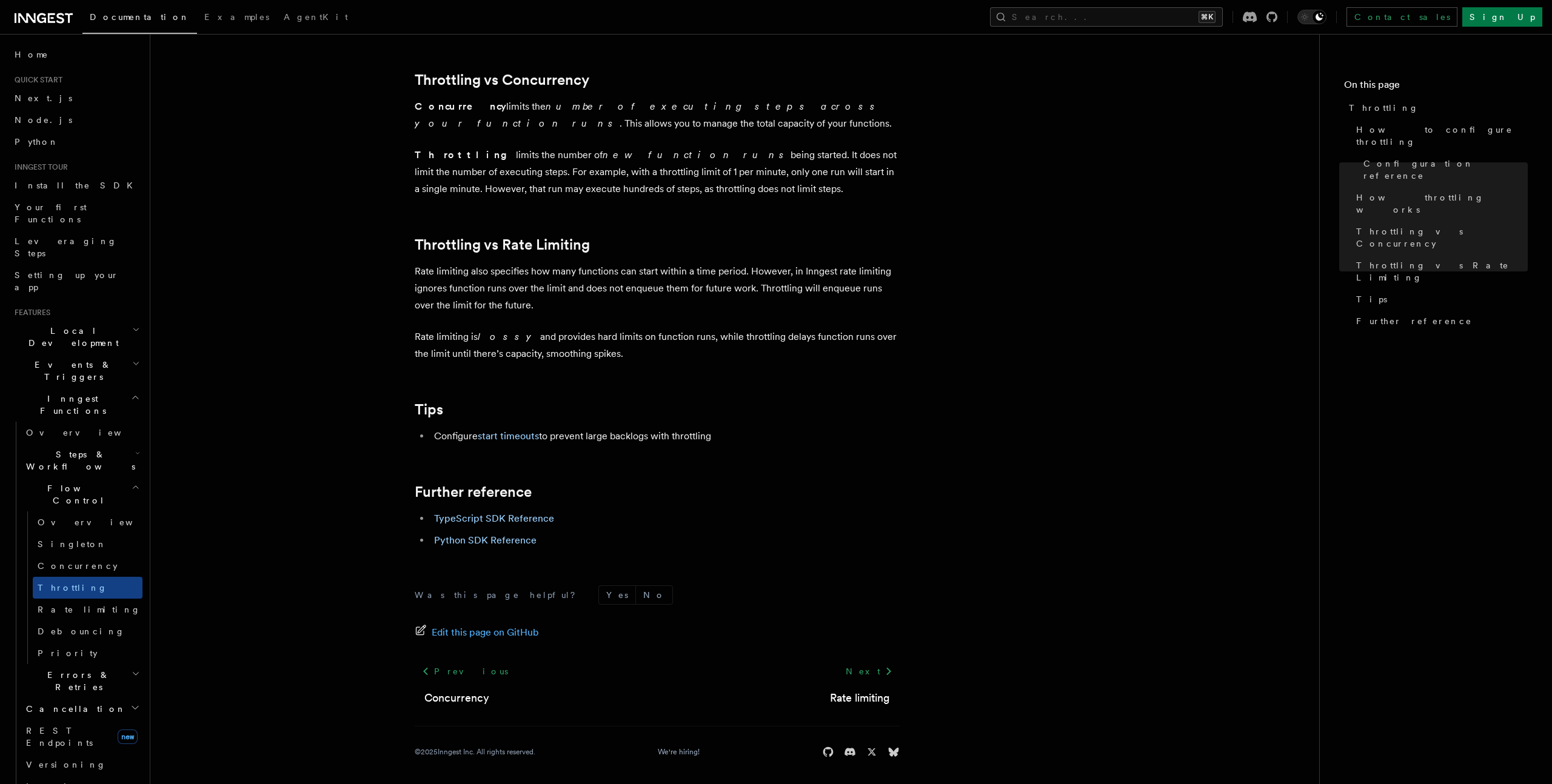
scroll to position [1120, 0]
